Goal: Use online tool/utility: Utilize a website feature to perform a specific function

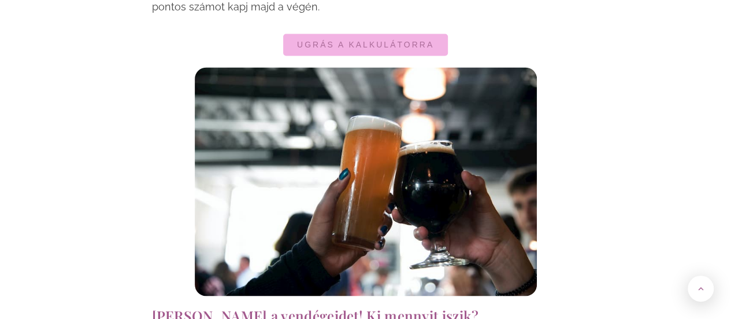
scroll to position [952, 0]
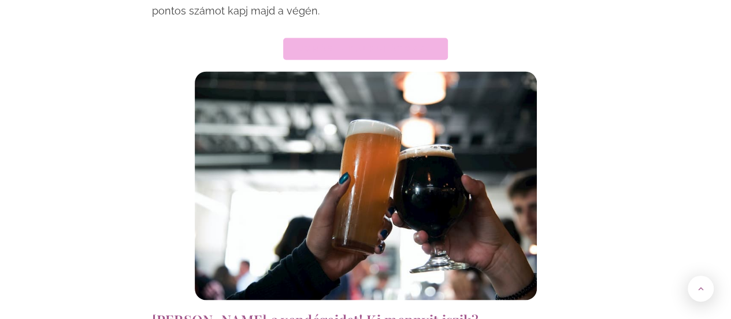
click at [363, 45] on span "Ugrás a kalkulátorra" at bounding box center [365, 49] width 137 height 8
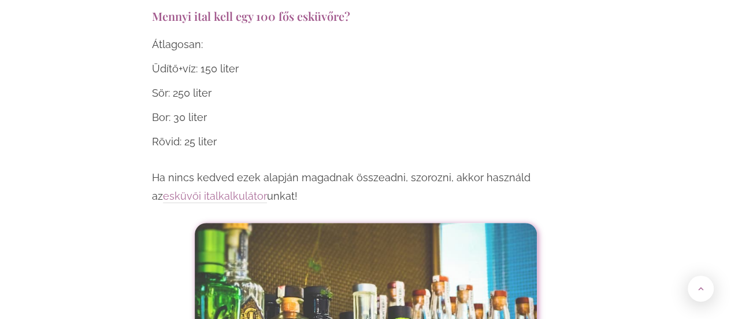
scroll to position [4603, 0]
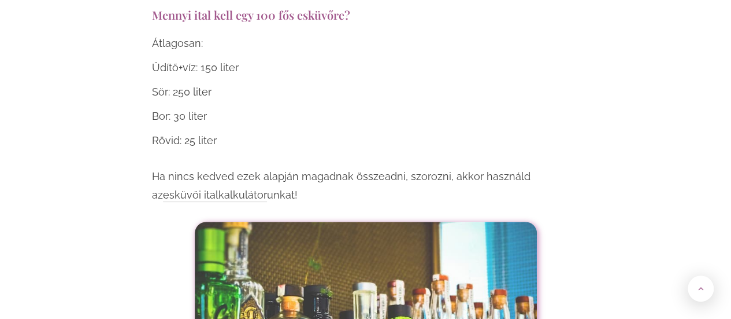
click at [179, 188] on link "esküvői italkalkulátor" at bounding box center [215, 194] width 104 height 13
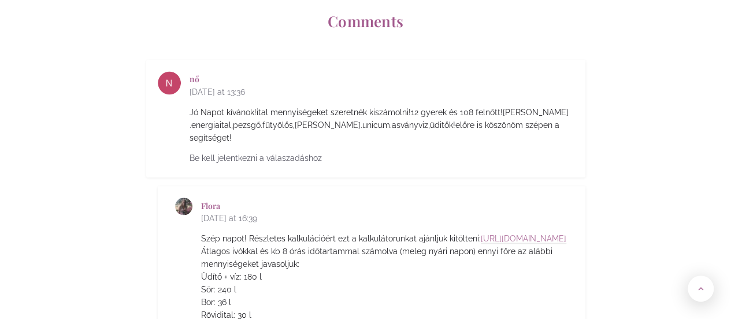
scroll to position [5329, 0]
click at [481, 232] on link "[URL][DOMAIN_NAME]" at bounding box center [524, 237] width 86 height 10
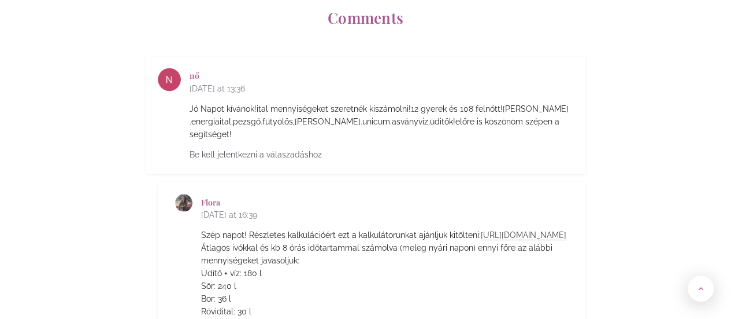
scroll to position [5327, 0]
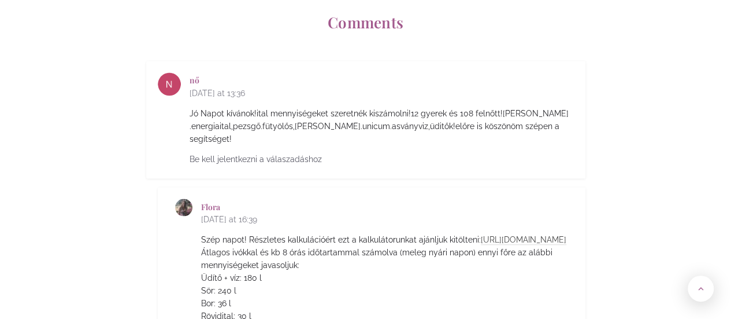
click at [481, 234] on link "[URL][DOMAIN_NAME]" at bounding box center [524, 239] width 86 height 10
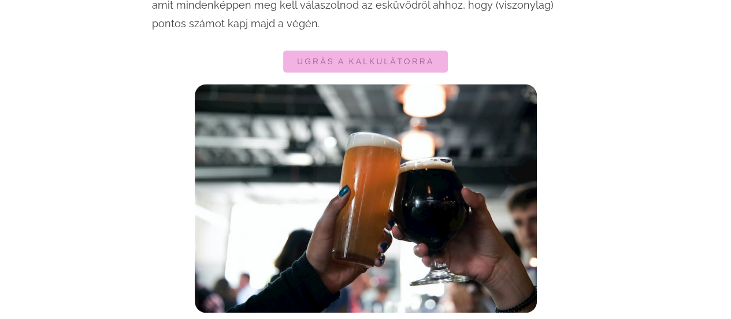
scroll to position [930, 0]
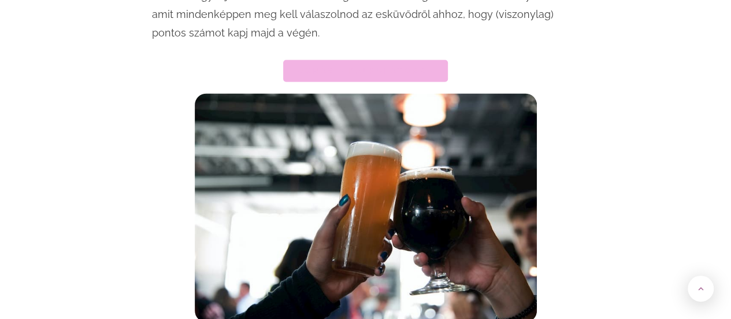
click at [391, 66] on span "Ugrás a kalkulátorra" at bounding box center [365, 70] width 137 height 8
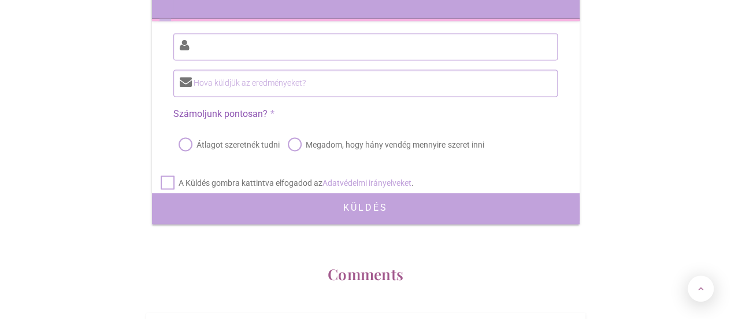
scroll to position [5237, 0]
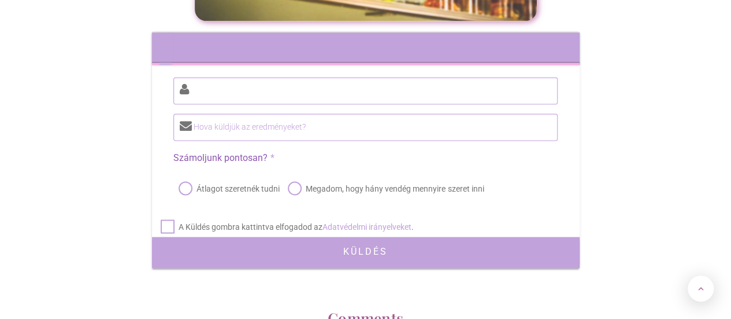
scroll to position [930, 0]
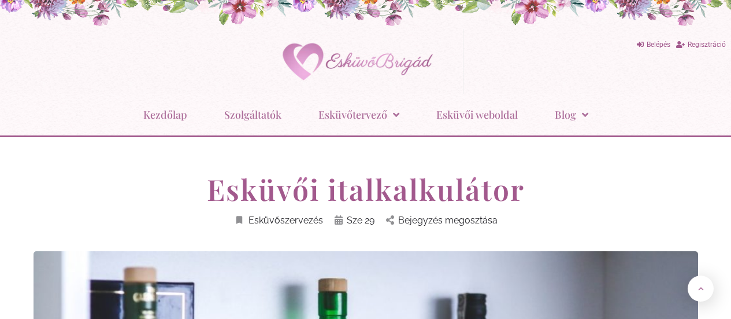
scroll to position [5760, 0]
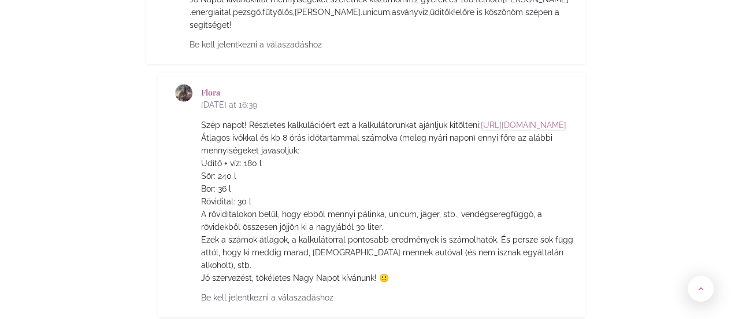
scroll to position [952, 0]
